Goal: Information Seeking & Learning: Learn about a topic

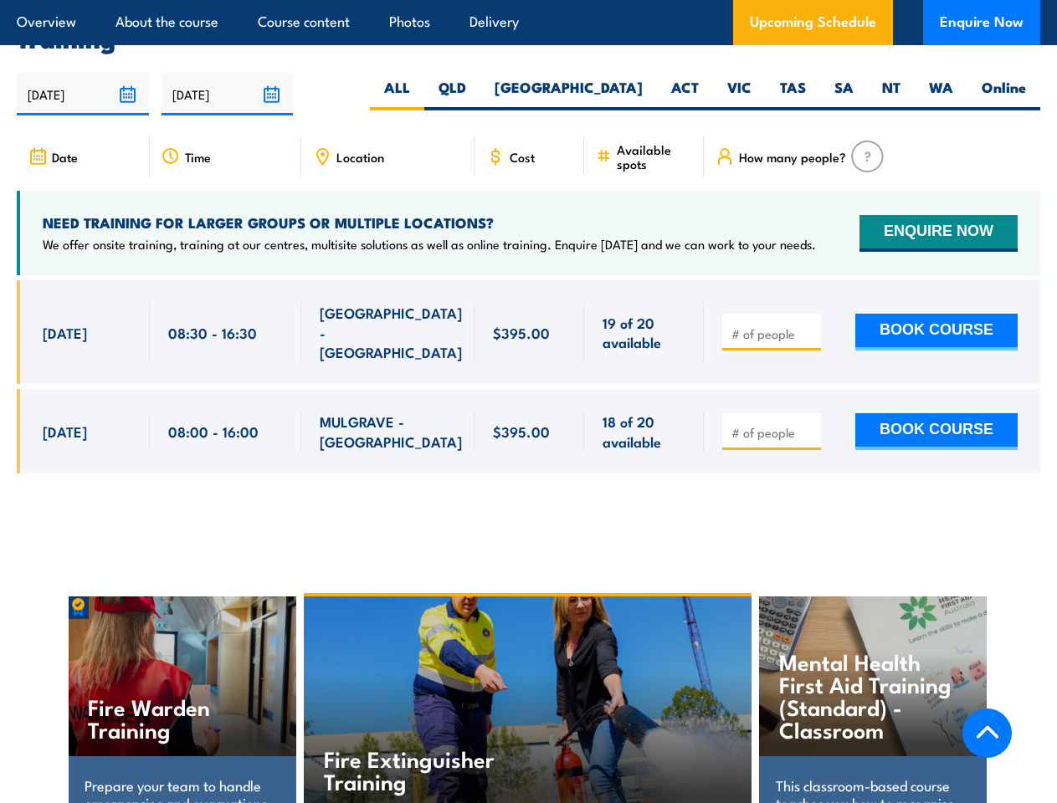
click at [528, 0] on article "Overview About the course Course content Photos Delivery Upcoming Schedule Enqu…" at bounding box center [528, 22] width 1023 height 45
click at [83, 89] on input "[DATE]" at bounding box center [83, 94] width 132 height 43
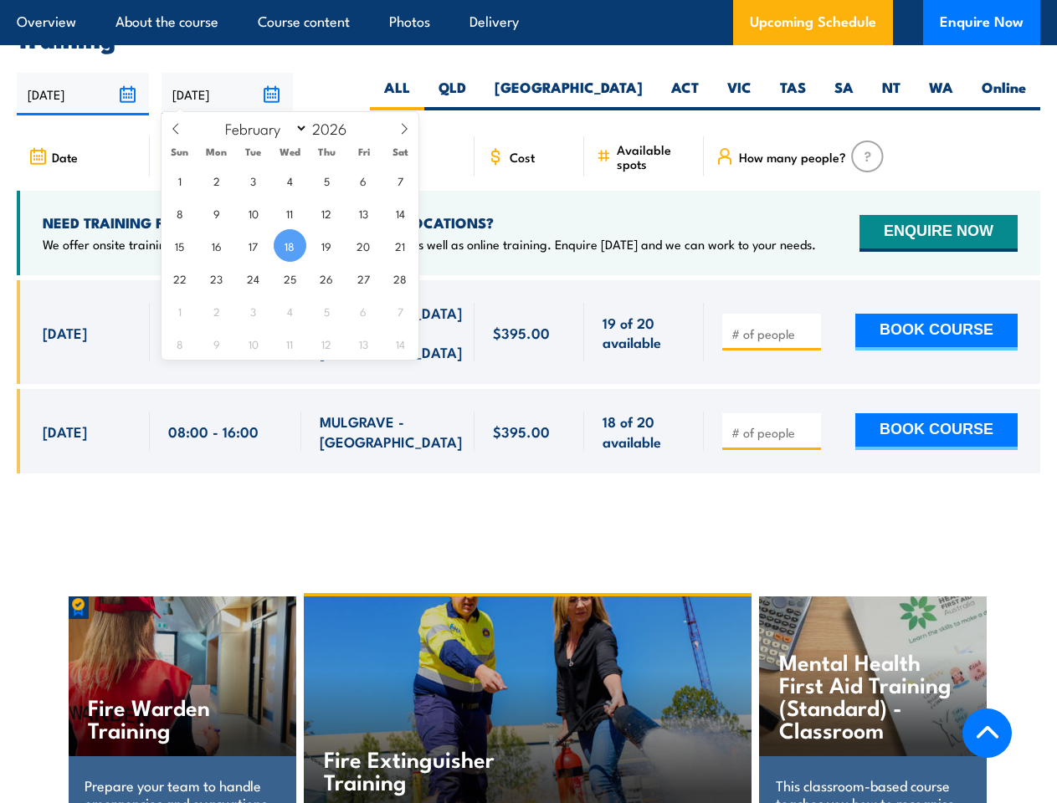
click at [228, 89] on input "[DATE]" at bounding box center [227, 94] width 132 height 43
click at [529, 685] on div "Fire Extinguisher Training" at bounding box center [528, 703] width 448 height 212
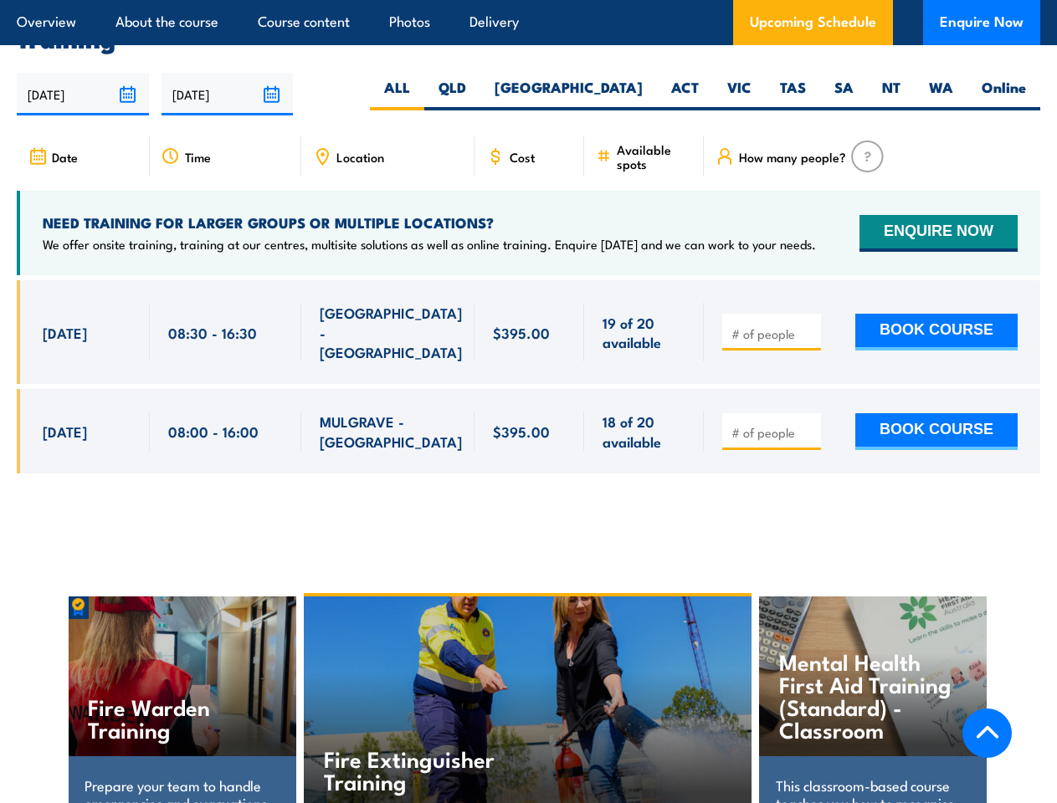
click at [528, 687] on div "Fire Extinguisher Training" at bounding box center [528, 703] width 448 height 212
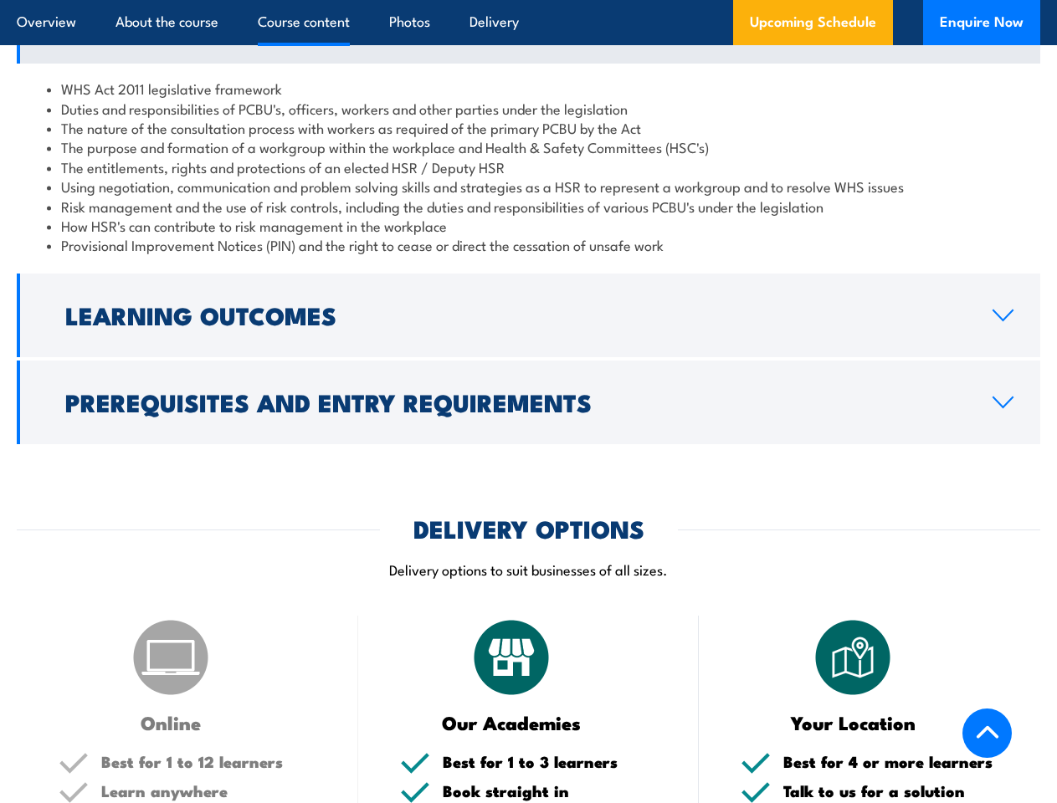
click at [528, 0] on article "Overview About the course Course content Photos Delivery Upcoming Schedule Enqu…" at bounding box center [528, 22] width 1023 height 45
click at [528, 325] on h2 "Learning Outcomes" at bounding box center [515, 315] width 900 height 22
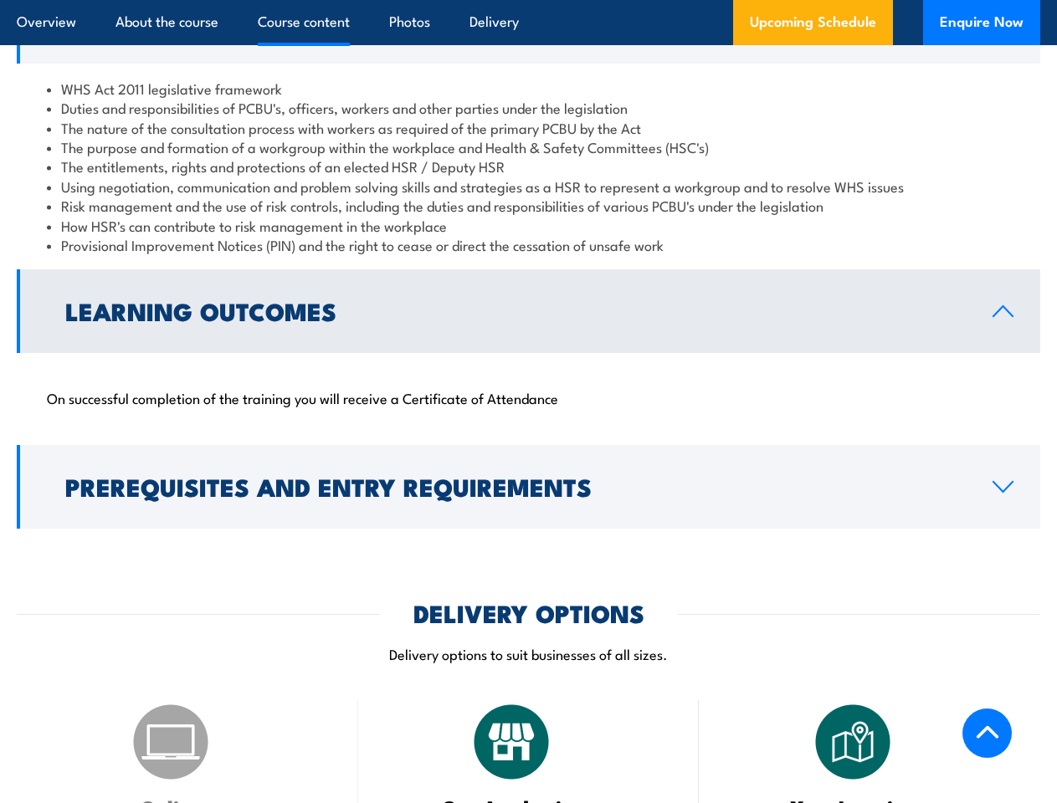
click at [528, 602] on h2 "DELIVERY OPTIONS" at bounding box center [528, 613] width 231 height 22
